Goal: Complete application form

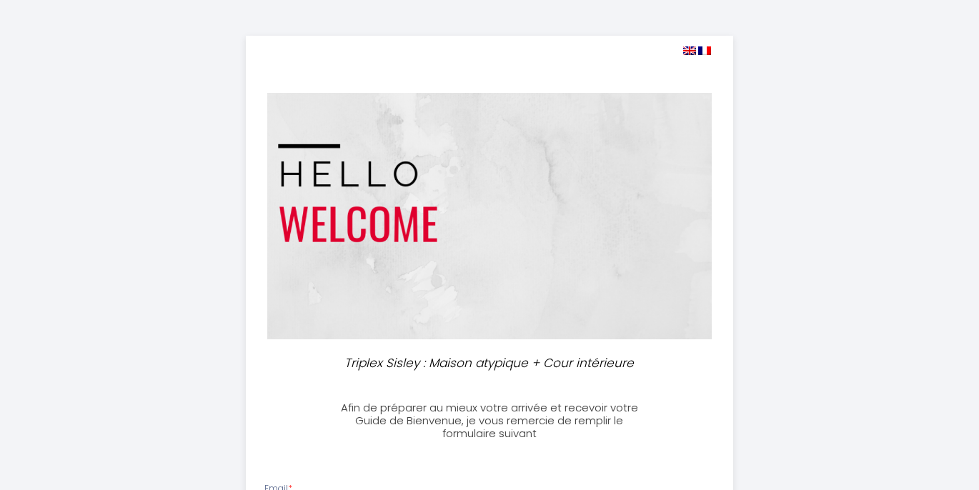
select select
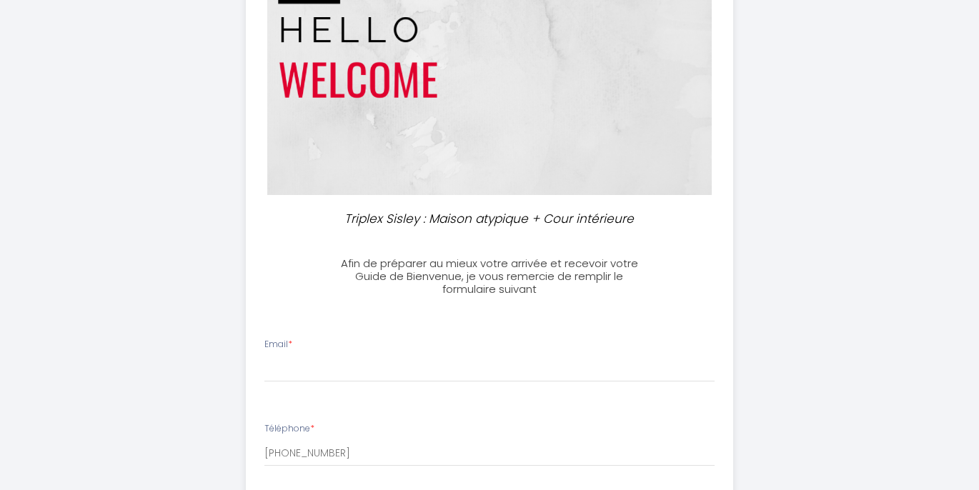
scroll to position [295, 0]
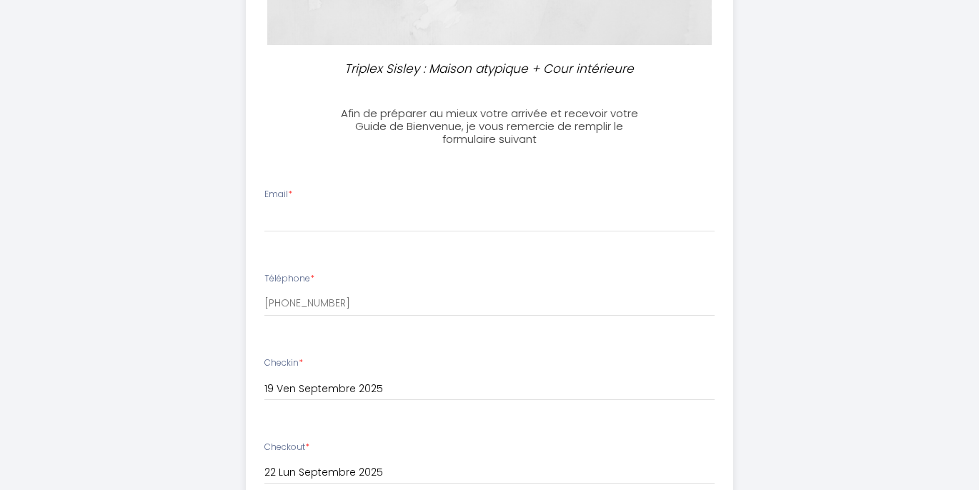
click at [331, 233] on li "Email *" at bounding box center [490, 217] width 487 height 76
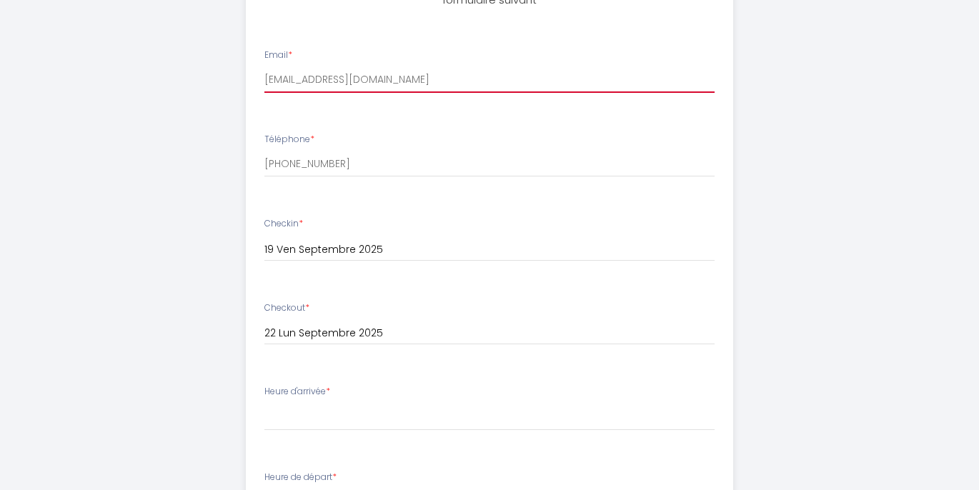
scroll to position [465, 0]
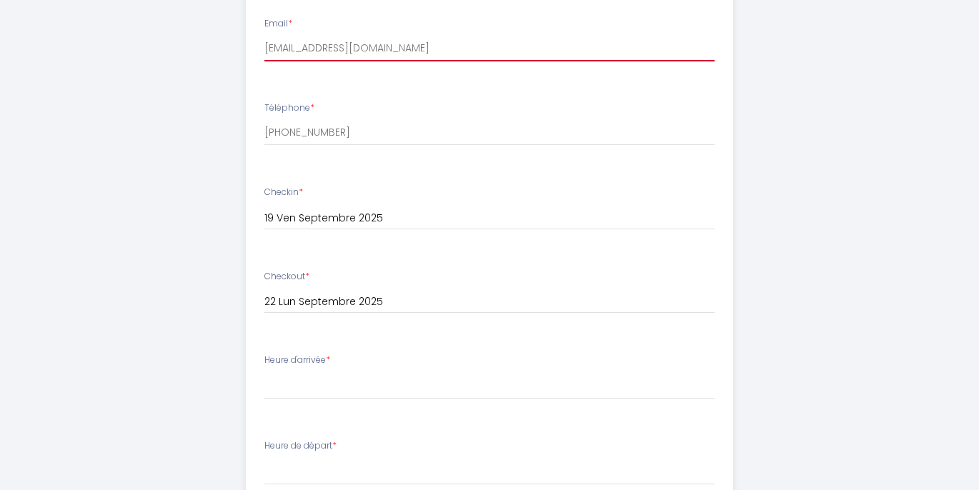
type input "[EMAIL_ADDRESS][DOMAIN_NAME]"
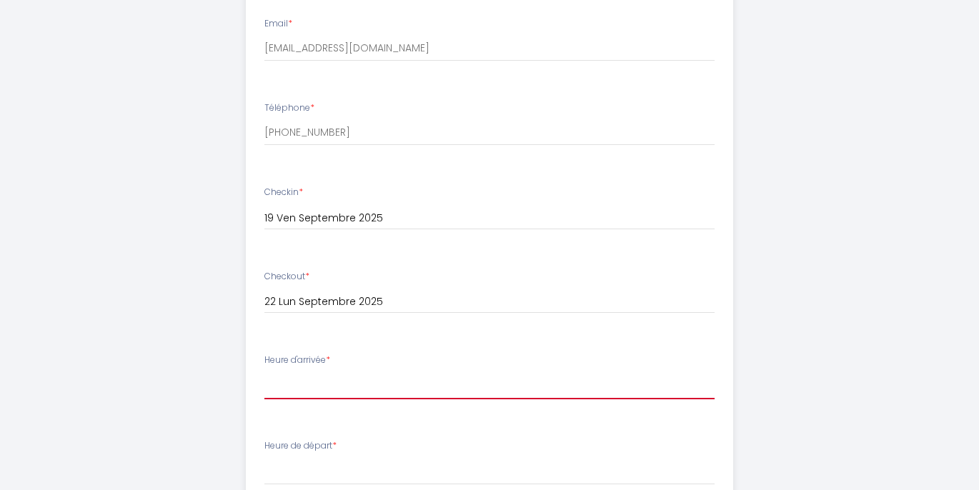
select select "18:30"
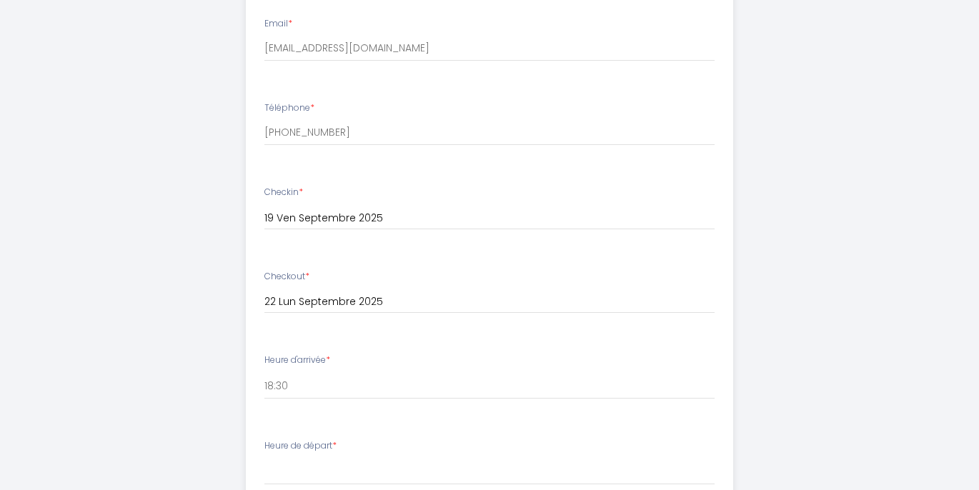
click at [316, 452] on div "Heure de départ * 00:00 00:30 01:00 01:30 02:00 02:30 03:00 03:30 04:00 04:30 0…" at bounding box center [490, 463] width 451 height 46
select select "09:00"
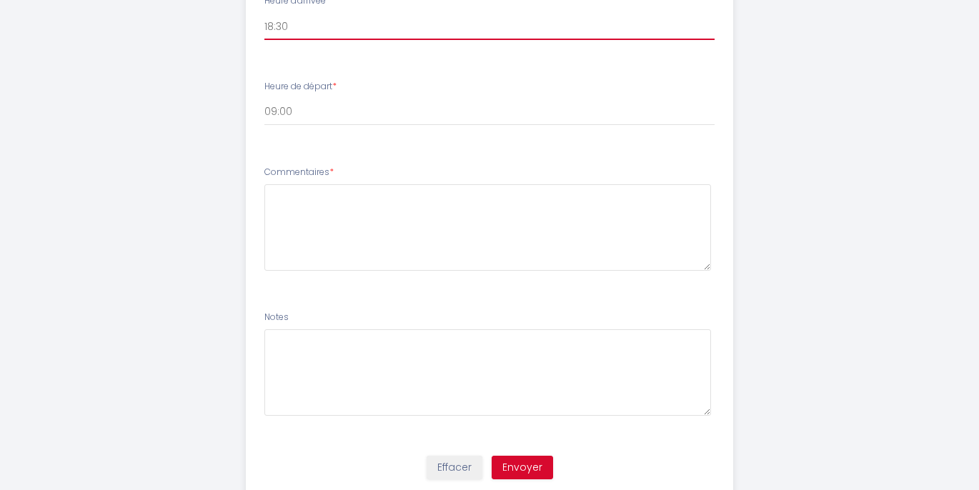
scroll to position [866, 0]
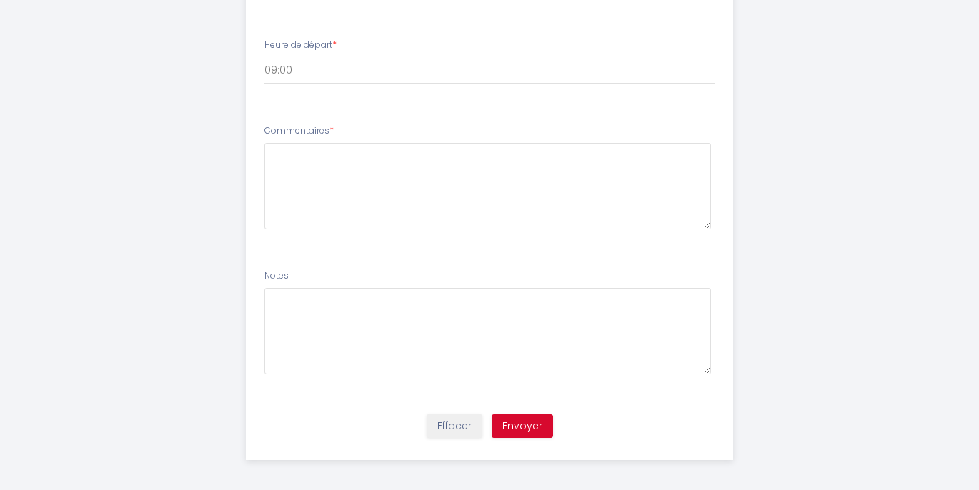
click at [523, 421] on button "Envoyer" at bounding box center [522, 427] width 61 height 24
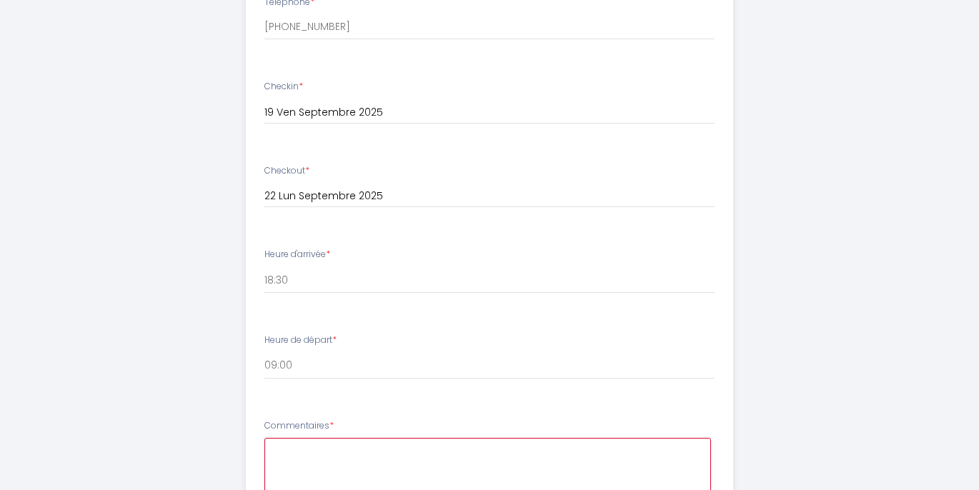
scroll to position [693, 0]
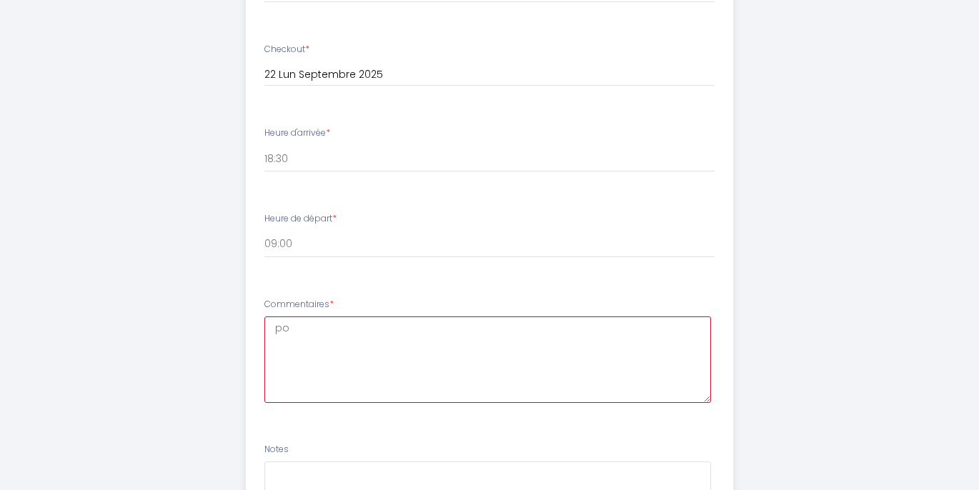
type textarea "p"
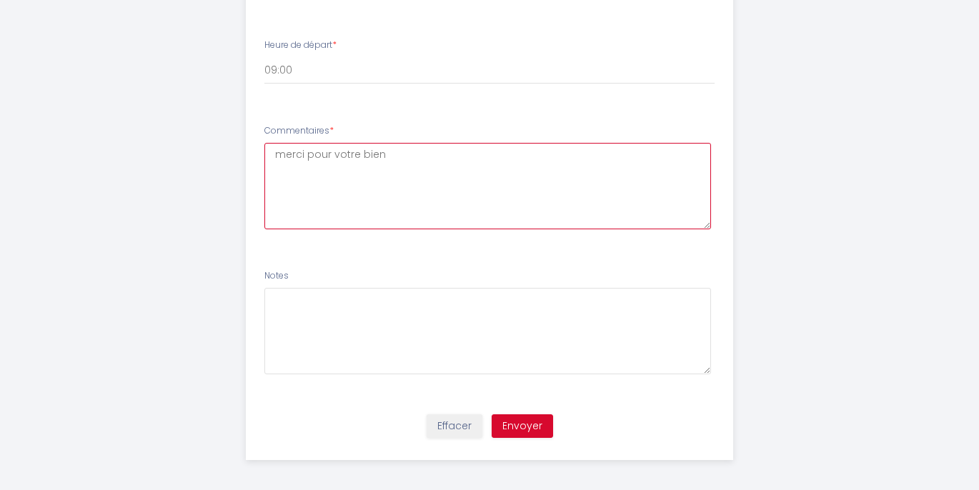
type textarea "merci pour votre bien"
click at [519, 415] on button "Envoyer" at bounding box center [522, 427] width 61 height 24
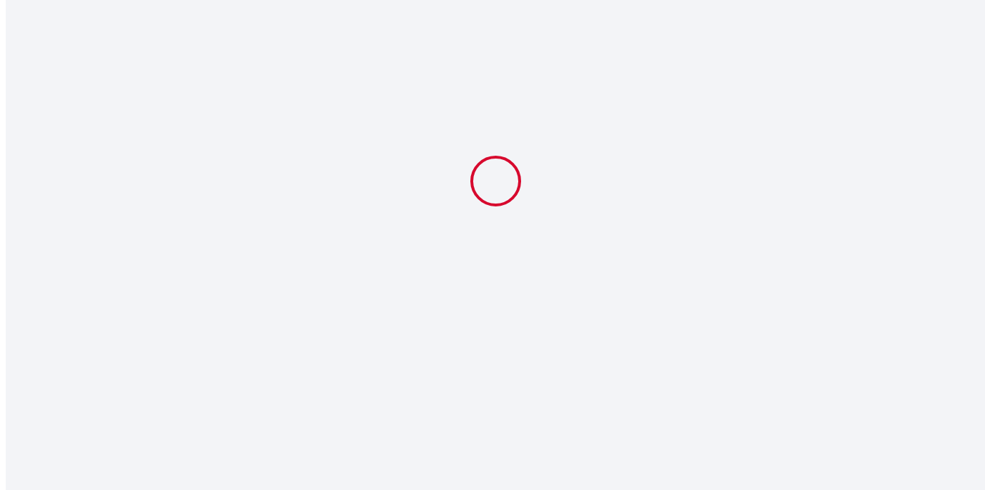
scroll to position [0, 0]
select select "18:30"
select select "09:00"
